Goal: Task Accomplishment & Management: Use online tool/utility

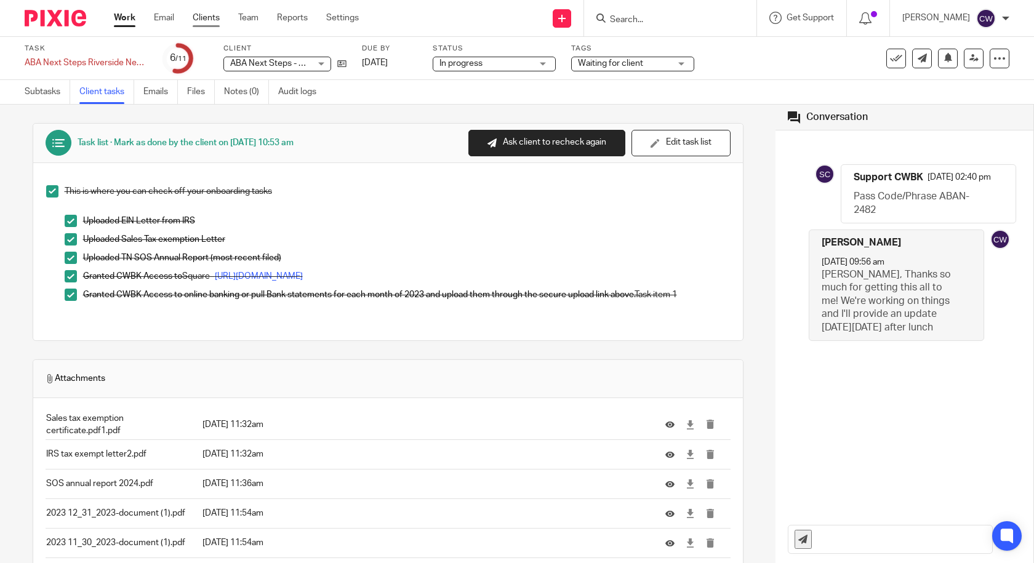
click at [211, 17] on link "Clients" at bounding box center [206, 18] width 27 height 12
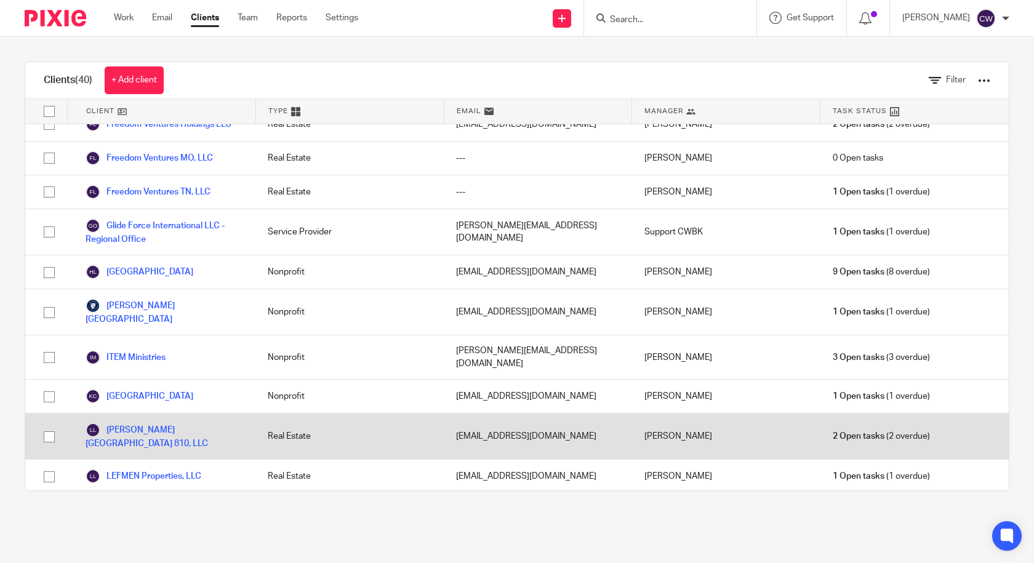
scroll to position [718, 0]
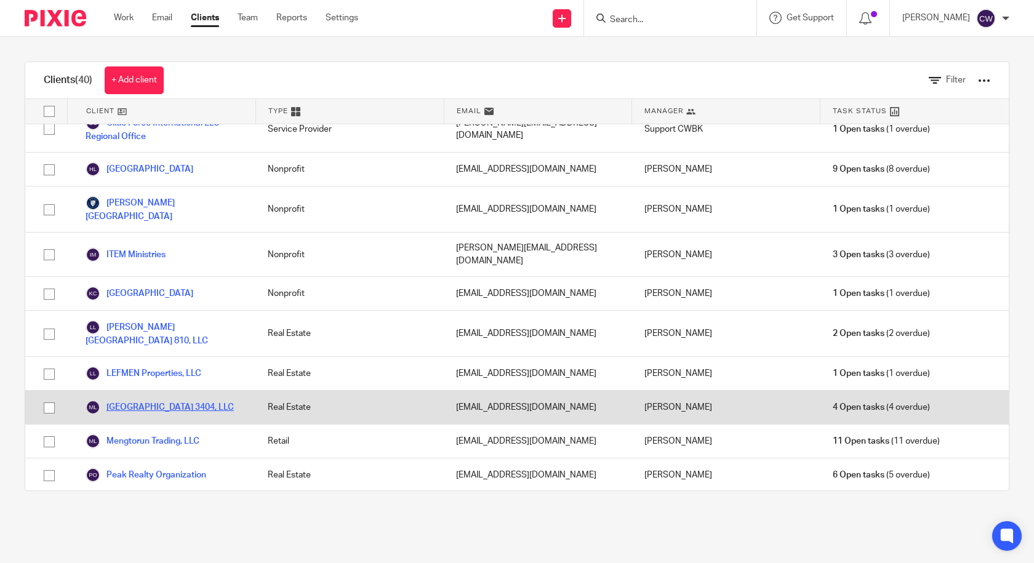
click at [164, 400] on link "[GEOGRAPHIC_DATA] 3404, LLC" at bounding box center [160, 407] width 148 height 15
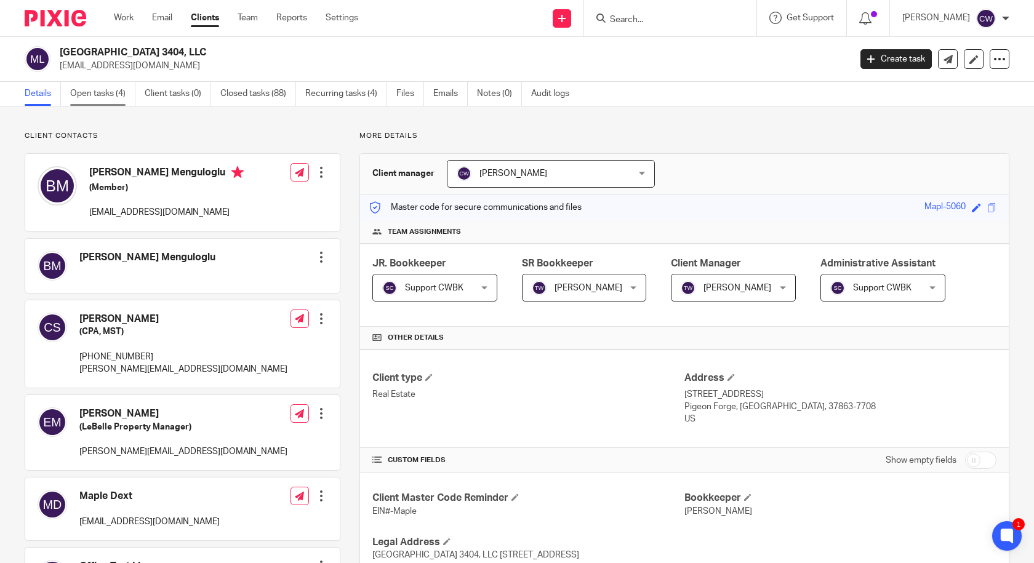
click at [108, 96] on link "Open tasks (4)" at bounding box center [102, 94] width 65 height 24
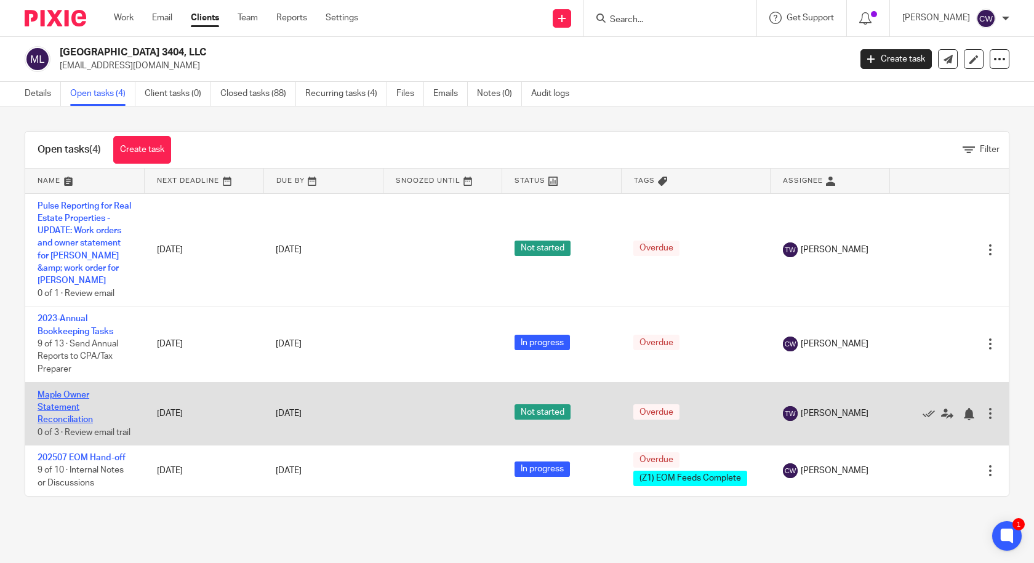
click at [65, 395] on link "Maple Owner Statement Reconciliation" at bounding box center [65, 408] width 55 height 34
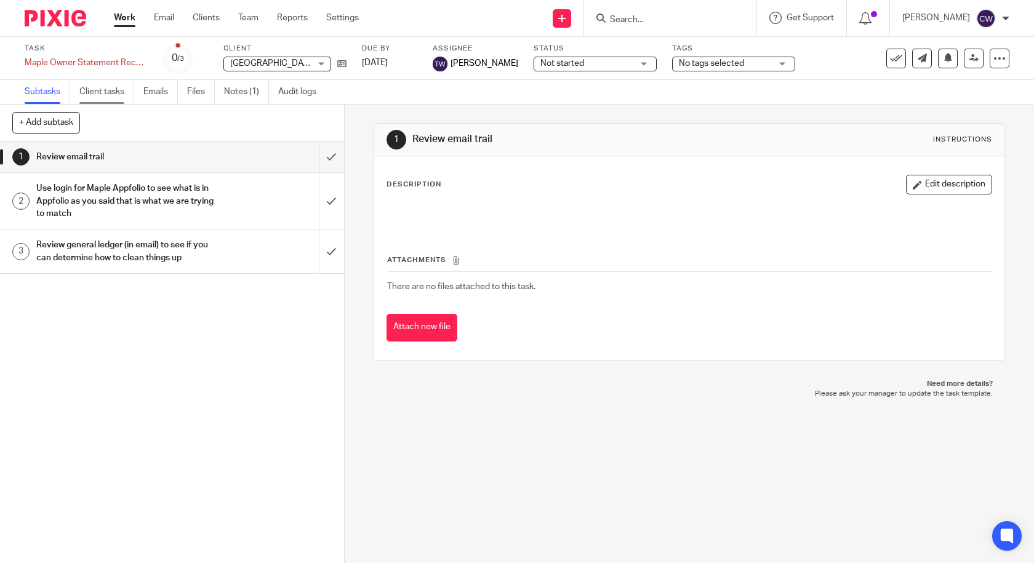
click at [116, 90] on link "Client tasks" at bounding box center [106, 92] width 55 height 24
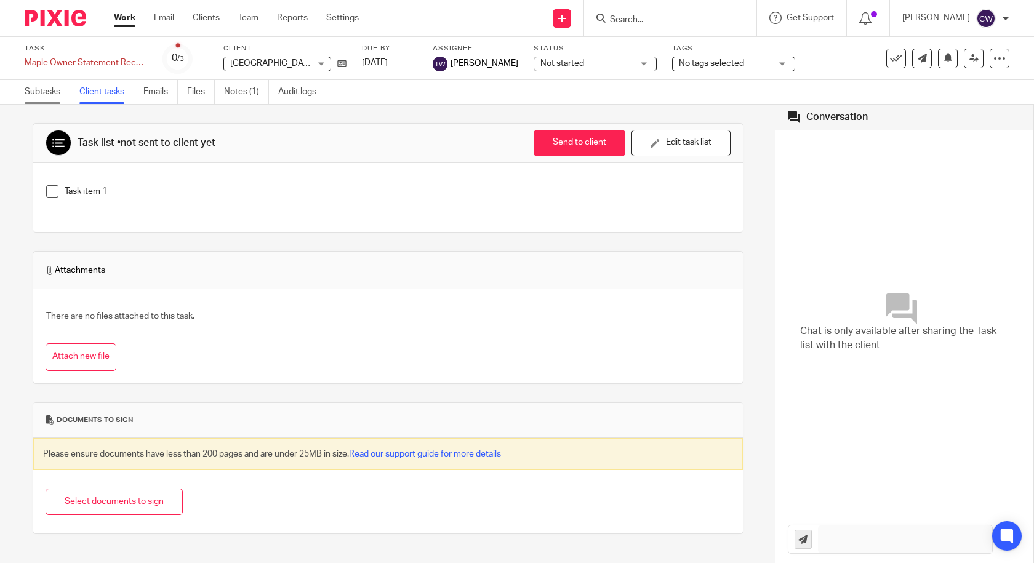
click at [46, 87] on link "Subtasks" at bounding box center [48, 92] width 46 height 24
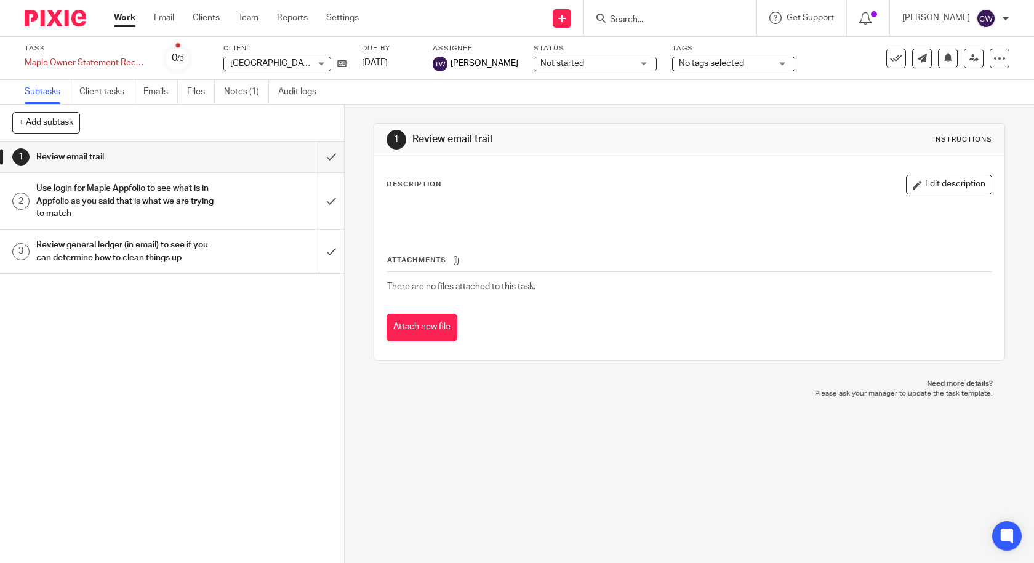
click at [204, 93] on link "Files" at bounding box center [201, 92] width 28 height 24
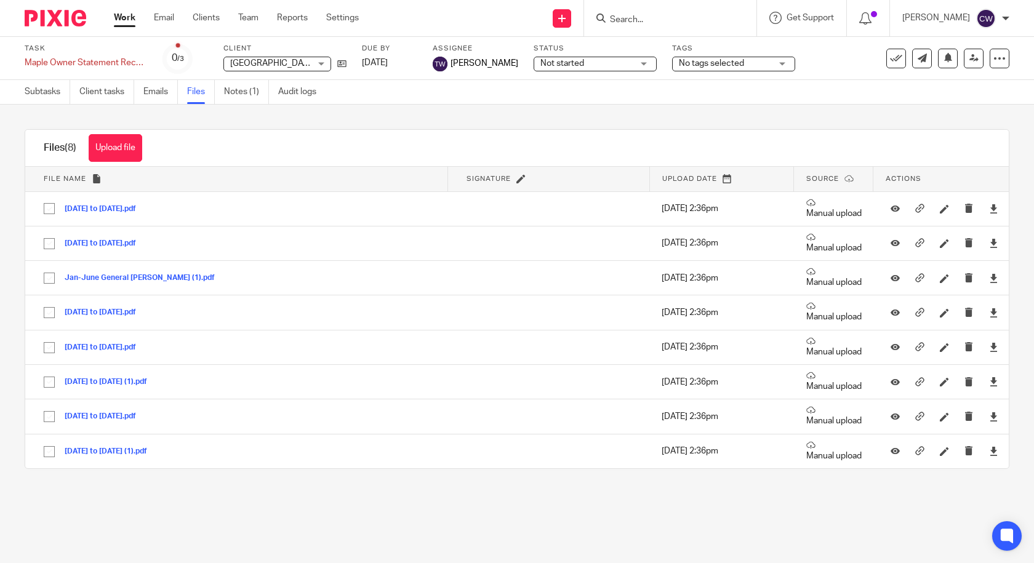
click at [234, 95] on link "Notes (1)" at bounding box center [246, 92] width 45 height 24
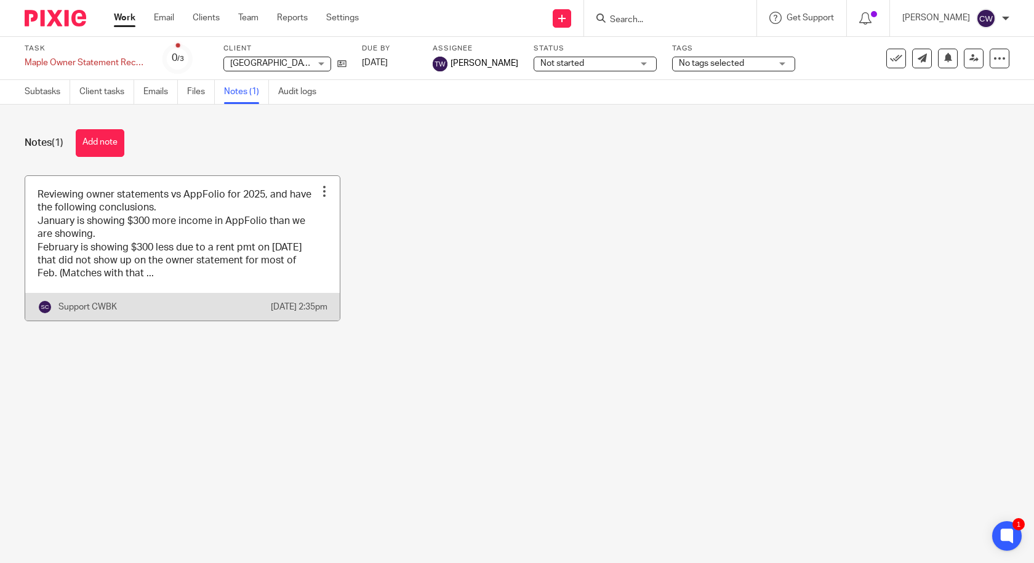
click at [217, 256] on link at bounding box center [182, 248] width 314 height 145
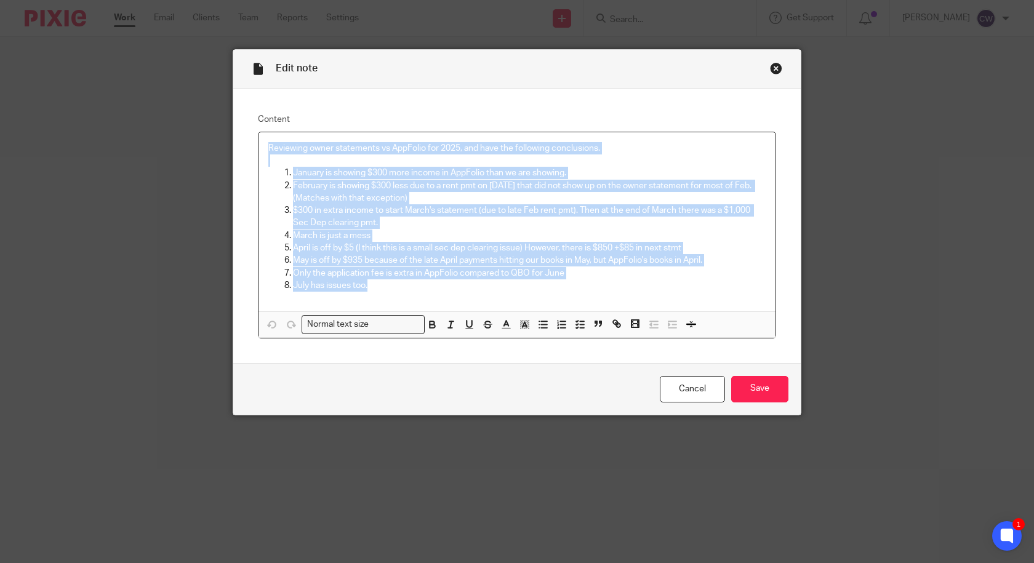
drag, startPoint x: 260, startPoint y: 144, endPoint x: 441, endPoint y: 289, distance: 231.2
click at [441, 289] on div "Reviewing owner statements vs AppFolio for 2025, and have the following conclus…" at bounding box center [516, 221] width 517 height 179
copy div "Reviewing owner statements vs AppFolio for 2025, and have the following conclus…"
click at [770, 65] on div "Close this dialog window" at bounding box center [776, 68] width 12 height 12
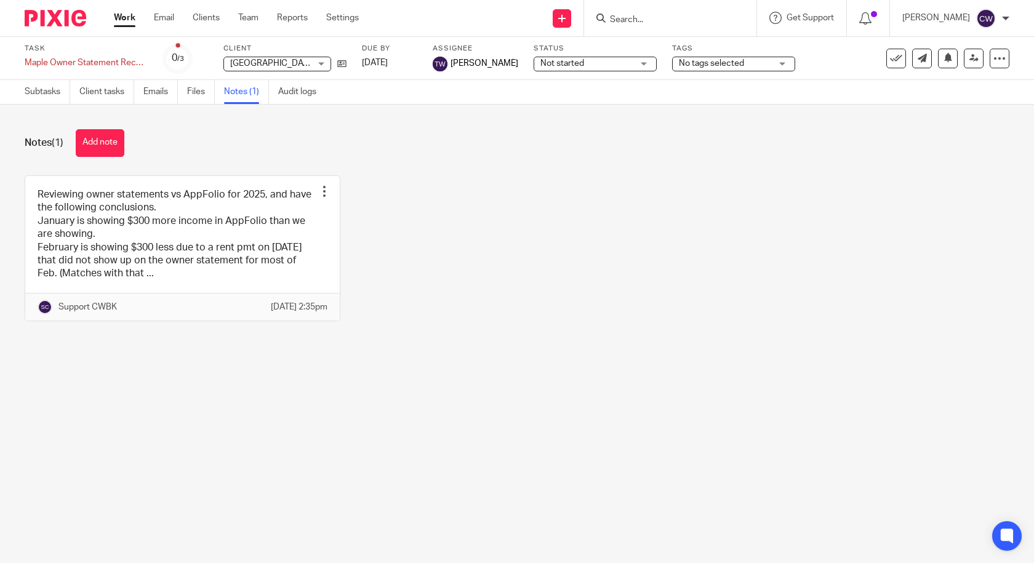
click at [582, 66] on span "Not started" at bounding box center [586, 63] width 92 height 13
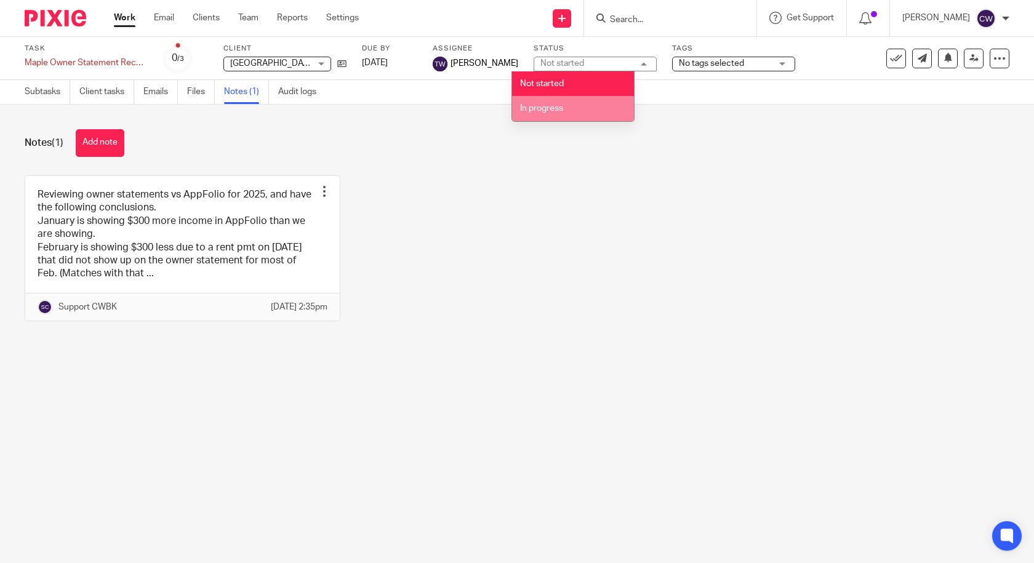
click at [562, 108] on span "In progress" at bounding box center [541, 108] width 43 height 9
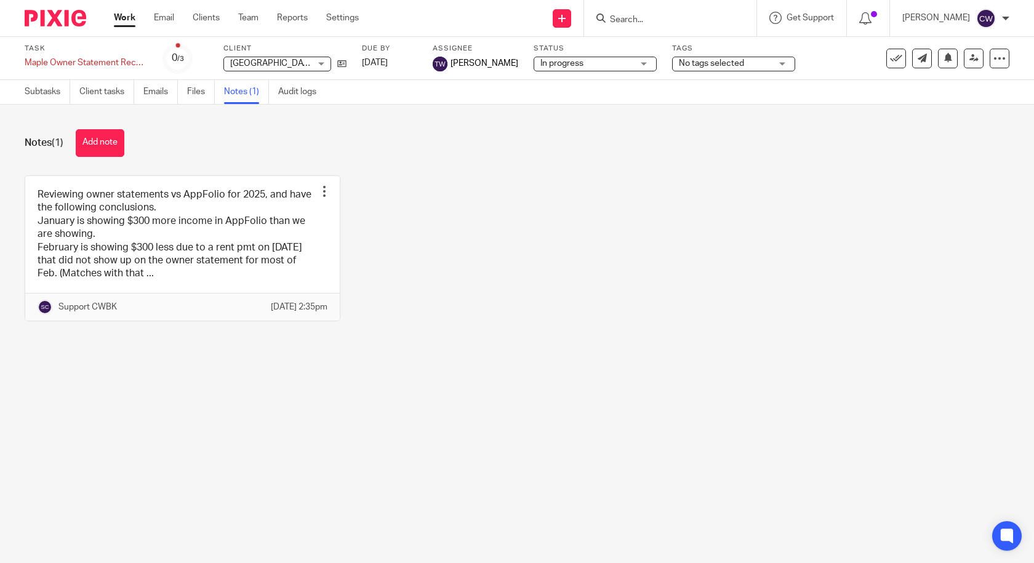
click at [690, 68] on span "No tags selected" at bounding box center [725, 63] width 92 height 13
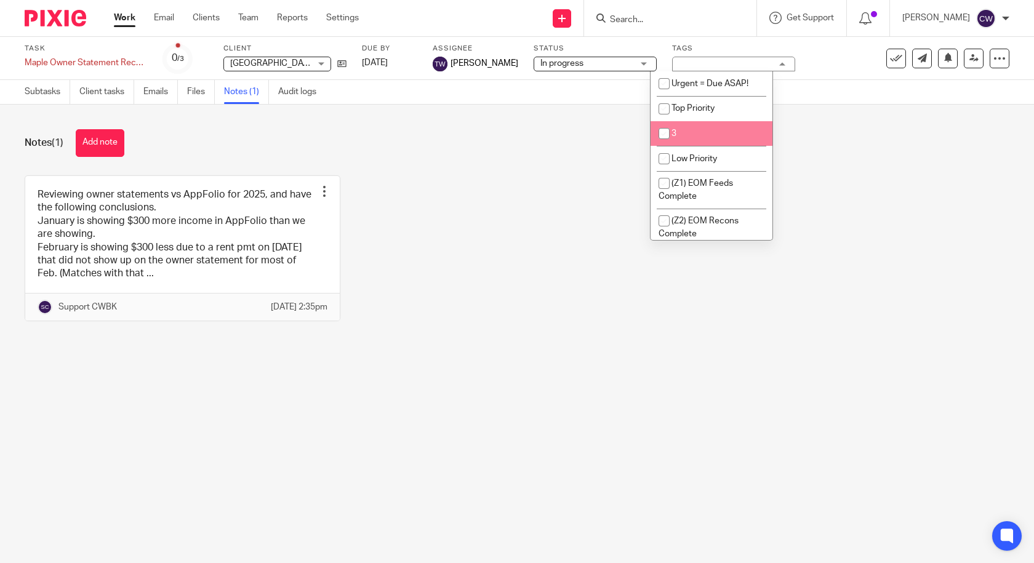
click at [667, 132] on input "checkbox" at bounding box center [663, 133] width 23 height 23
checkbox input "true"
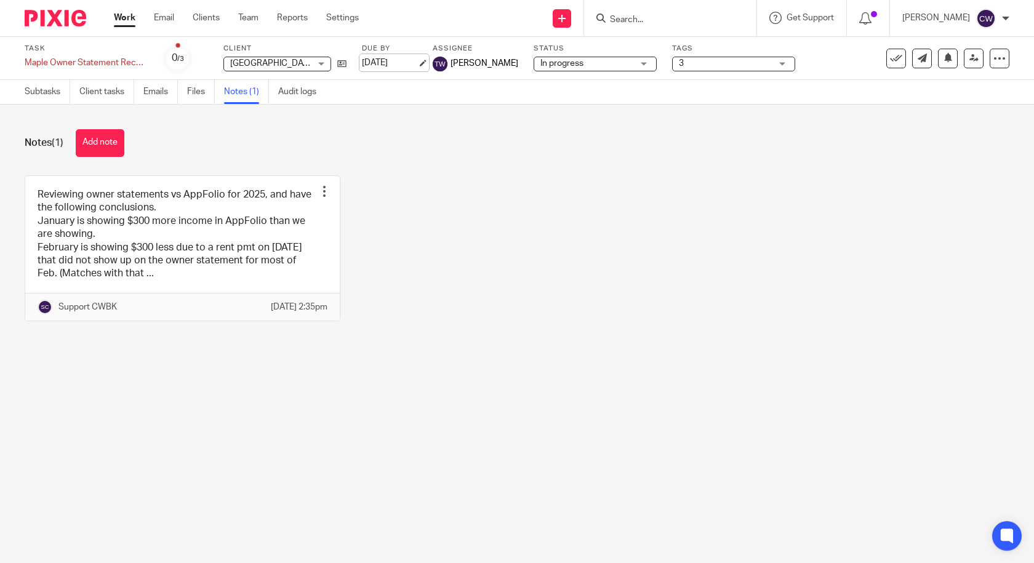
click at [393, 60] on link "Jul 29, 2025" at bounding box center [389, 63] width 55 height 13
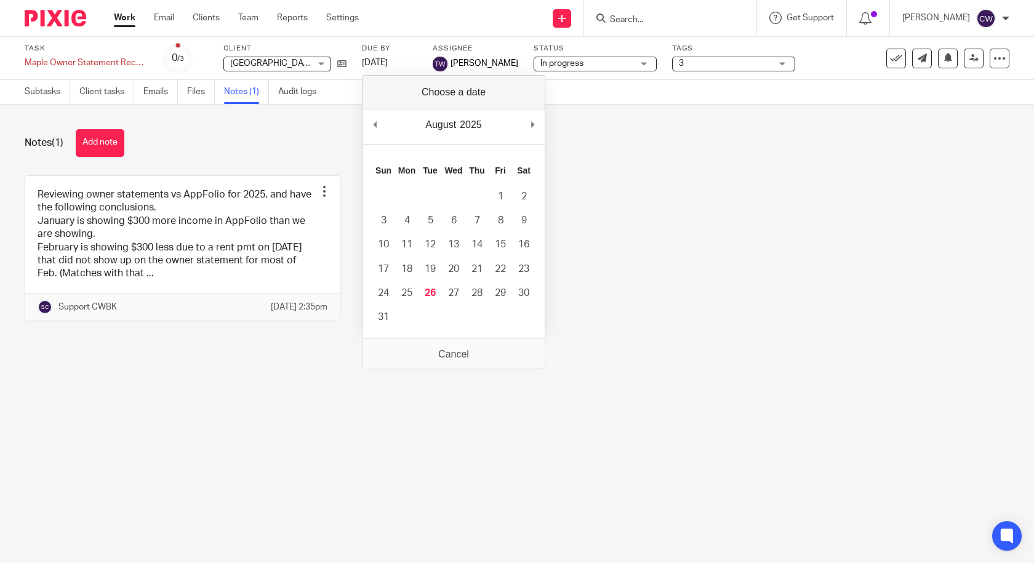
click at [392, 17] on div "Send new email Create task Add client Request signature Get Support Contact via…" at bounding box center [705, 18] width 657 height 36
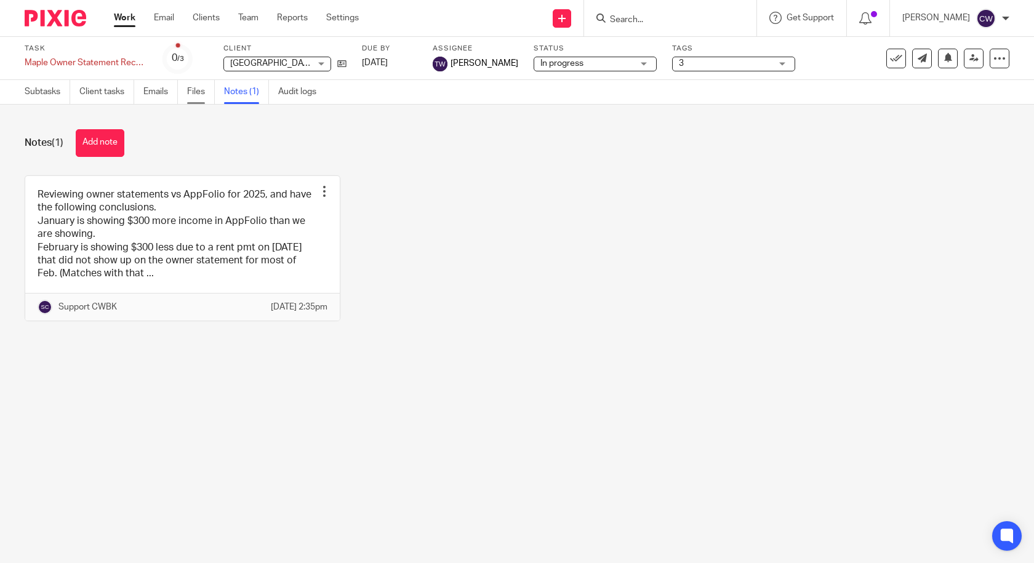
click at [196, 94] on link "Files" at bounding box center [201, 92] width 28 height 24
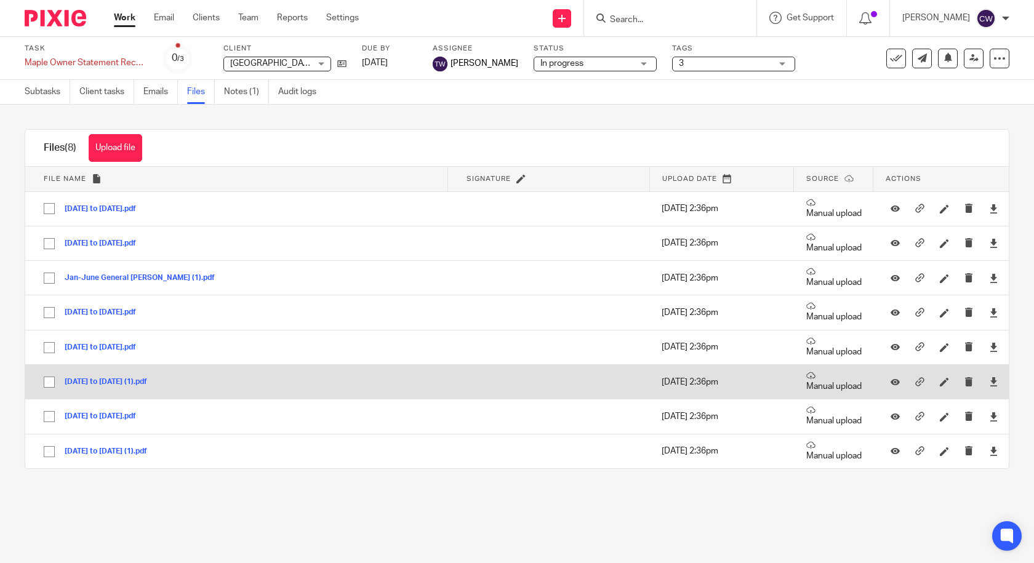
click at [115, 382] on button "Mar 22, 2025 to Apr 22, 2025 (1).pdf" at bounding box center [111, 382] width 92 height 9
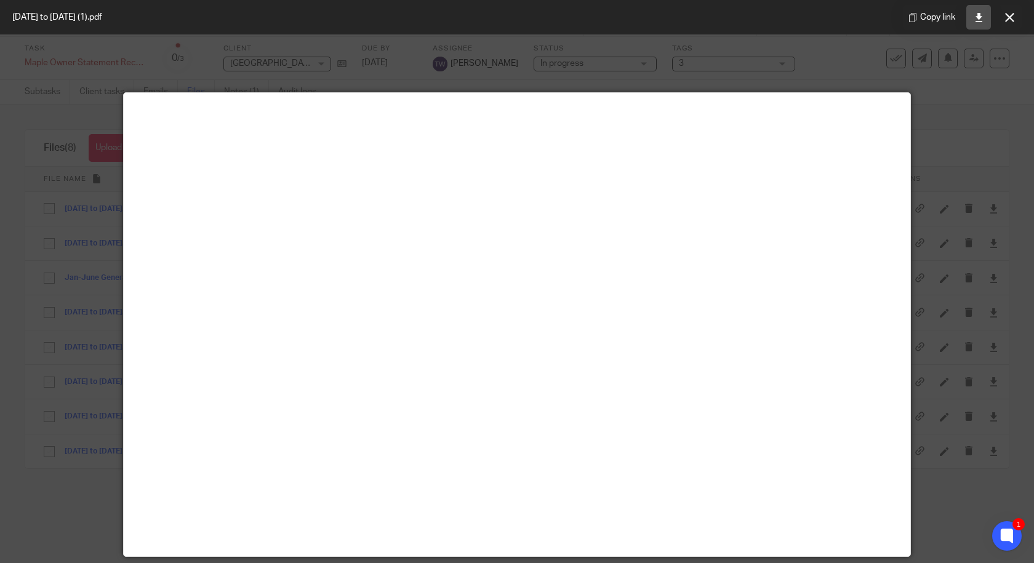
click at [979, 21] on icon at bounding box center [978, 17] width 9 height 9
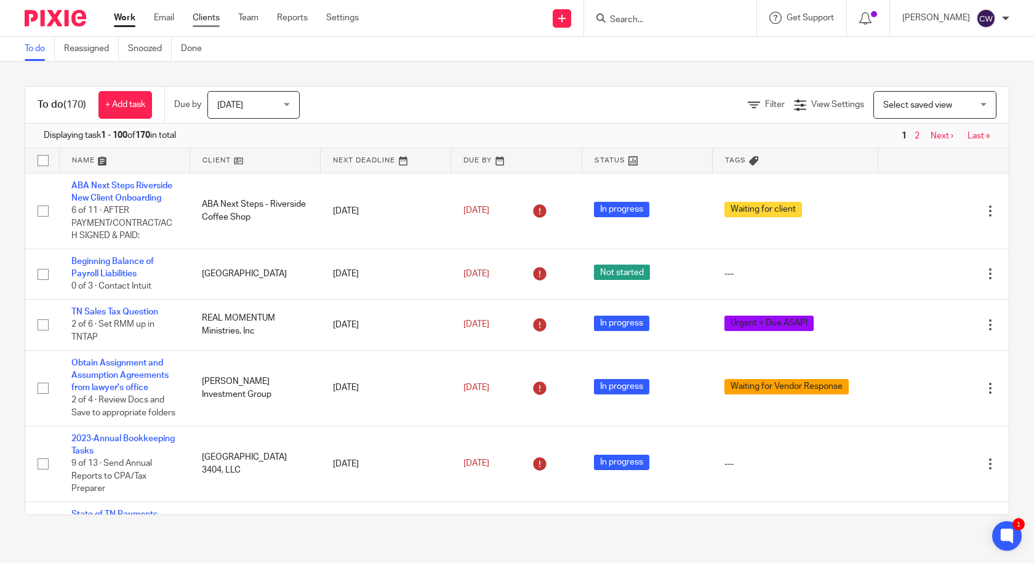
click at [212, 19] on link "Clients" at bounding box center [206, 18] width 27 height 12
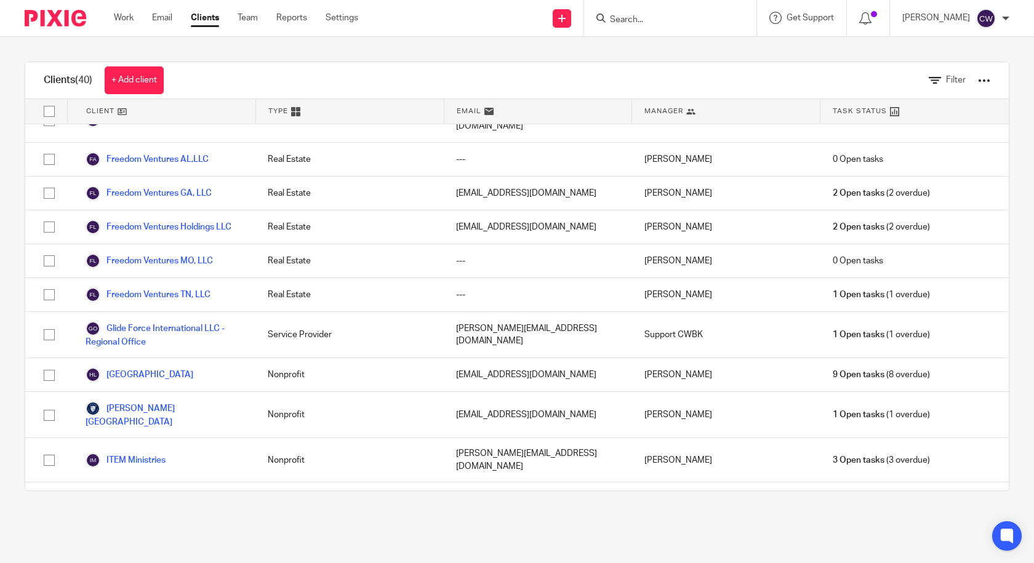
scroll to position [615, 0]
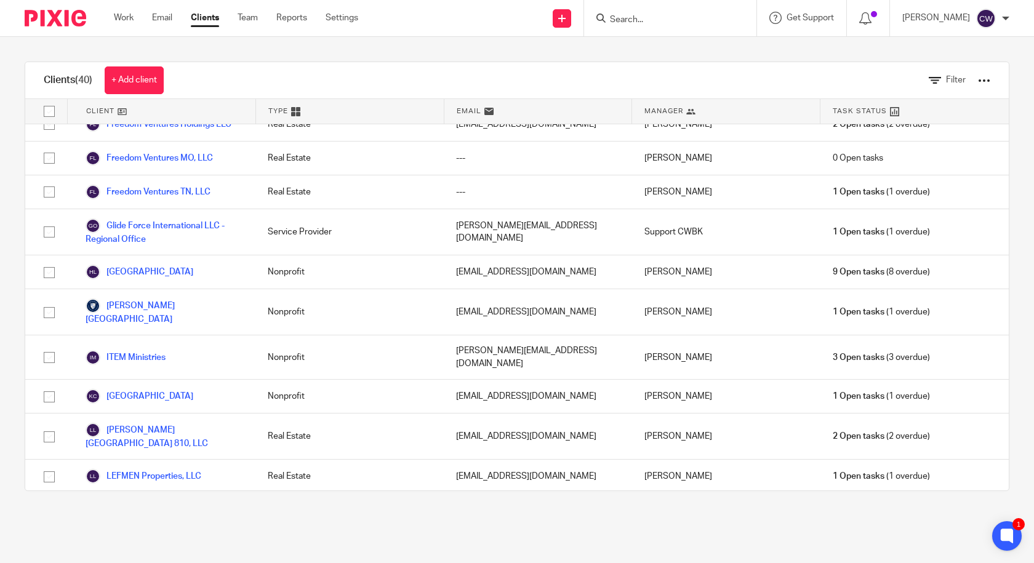
click at [175, 503] on link "[GEOGRAPHIC_DATA] 3404, LLC" at bounding box center [160, 510] width 148 height 15
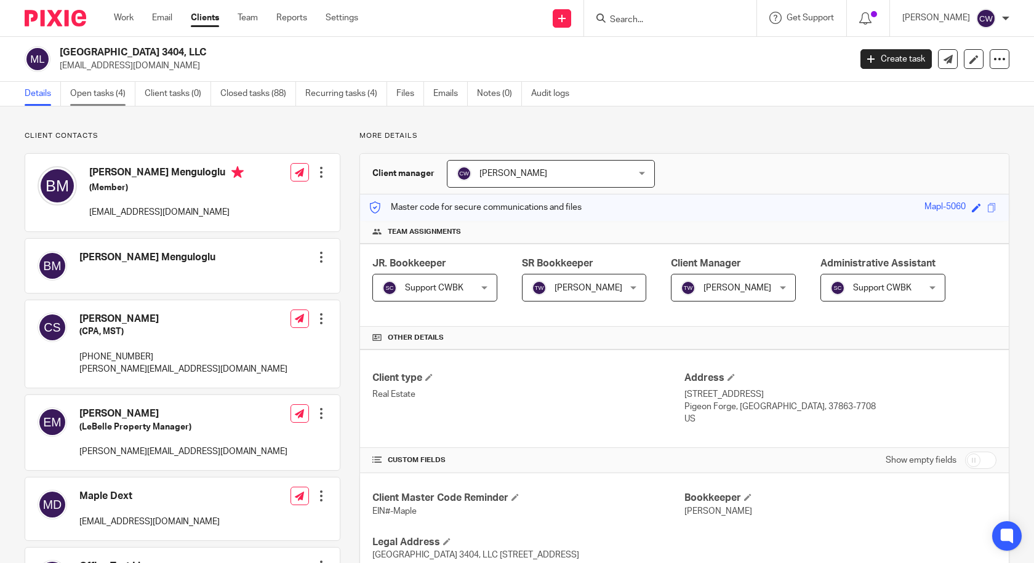
click at [104, 94] on link "Open tasks (4)" at bounding box center [102, 94] width 65 height 24
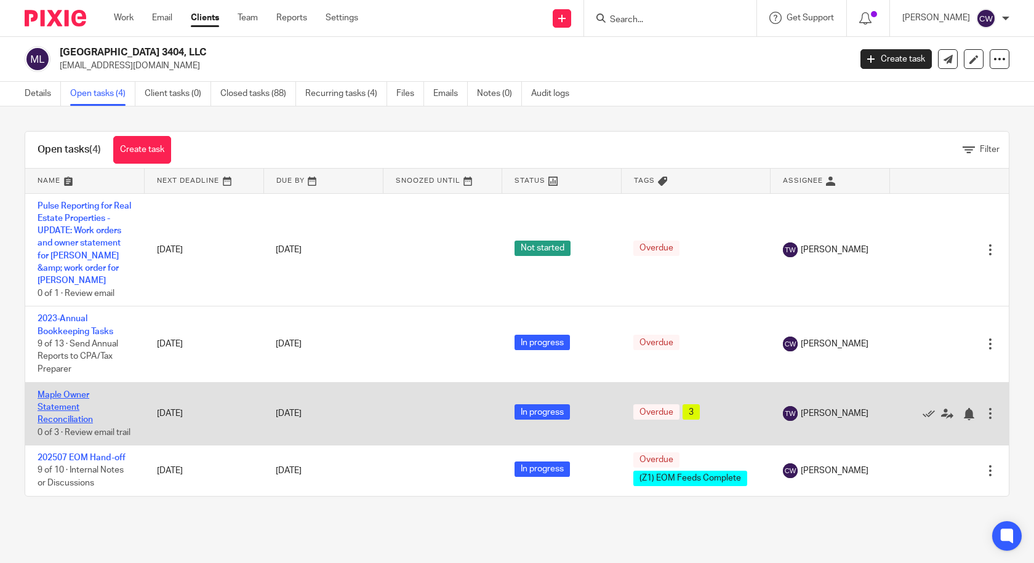
click at [76, 391] on link "Maple Owner Statement Reconciliation" at bounding box center [65, 408] width 55 height 34
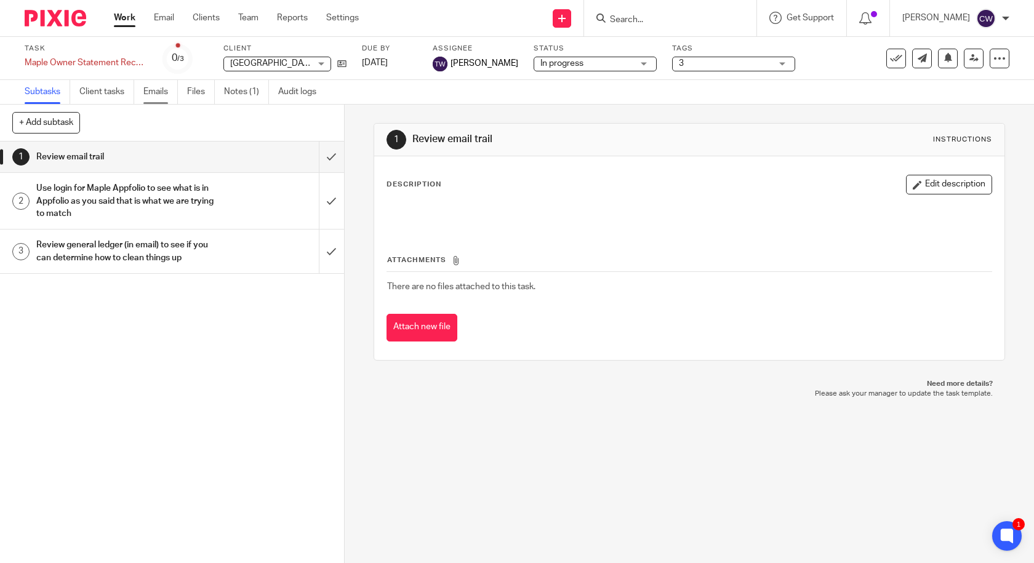
click at [163, 92] on link "Emails" at bounding box center [160, 92] width 34 height 24
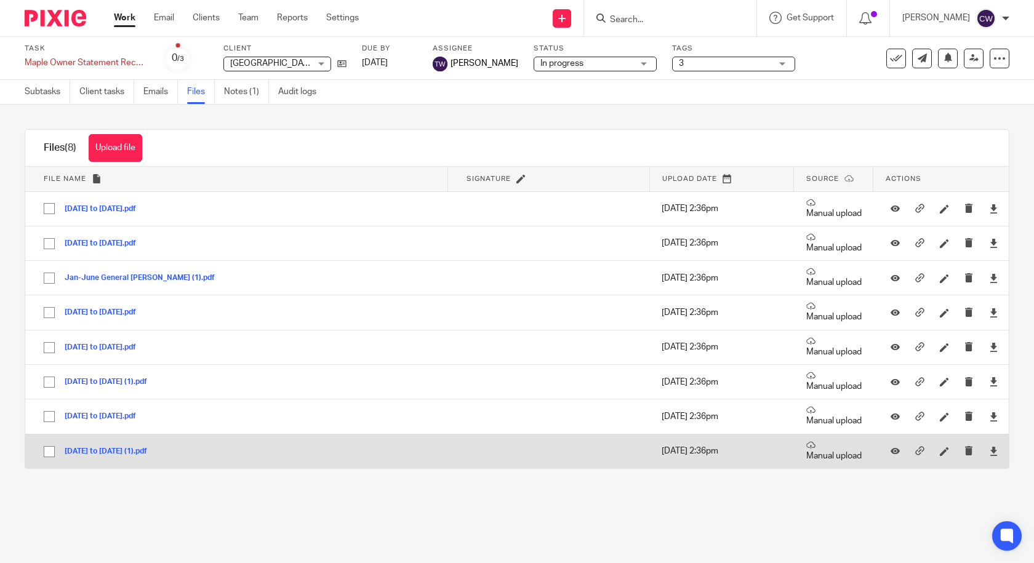
click at [109, 445] on div "[DATE] to [DATE] (1).pdf" at bounding box center [111, 451] width 92 height 12
click at [107, 454] on button "[DATE] to [DATE] (1).pdf" at bounding box center [111, 451] width 92 height 9
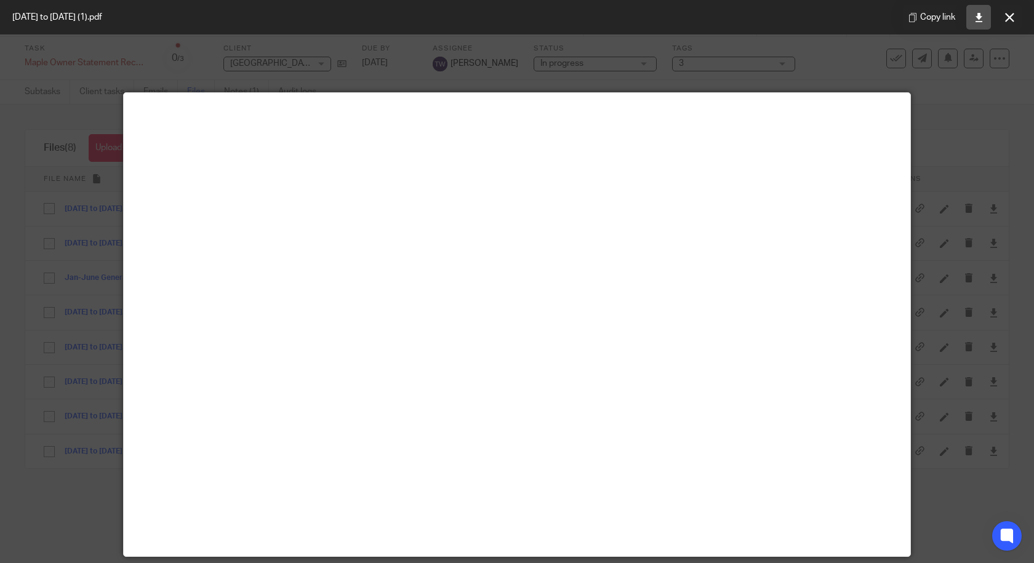
click at [980, 20] on icon at bounding box center [978, 17] width 9 height 9
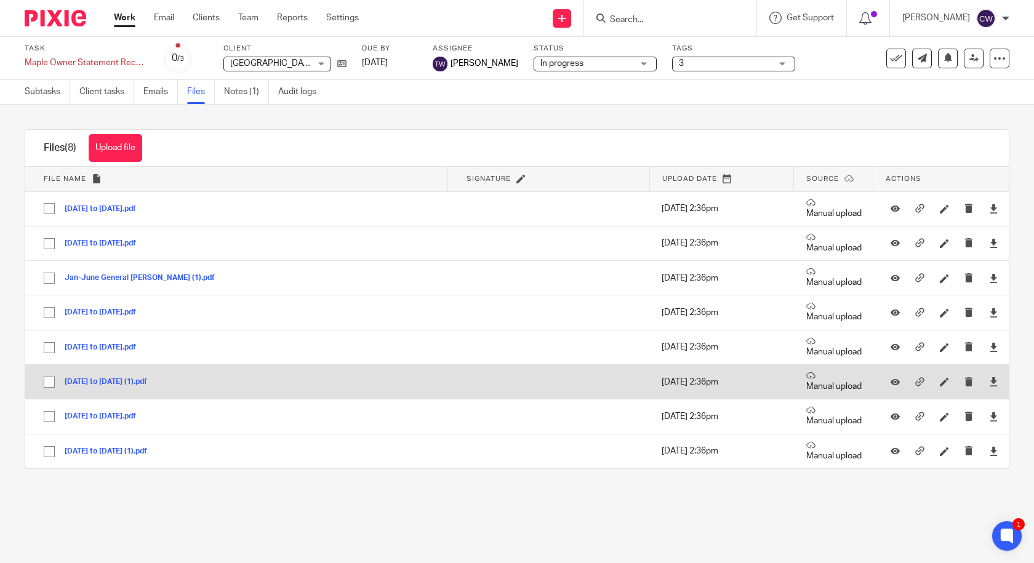
click at [134, 383] on button "[DATE] to [DATE] (1).pdf" at bounding box center [111, 382] width 92 height 9
